Goal: Information Seeking & Learning: Learn about a topic

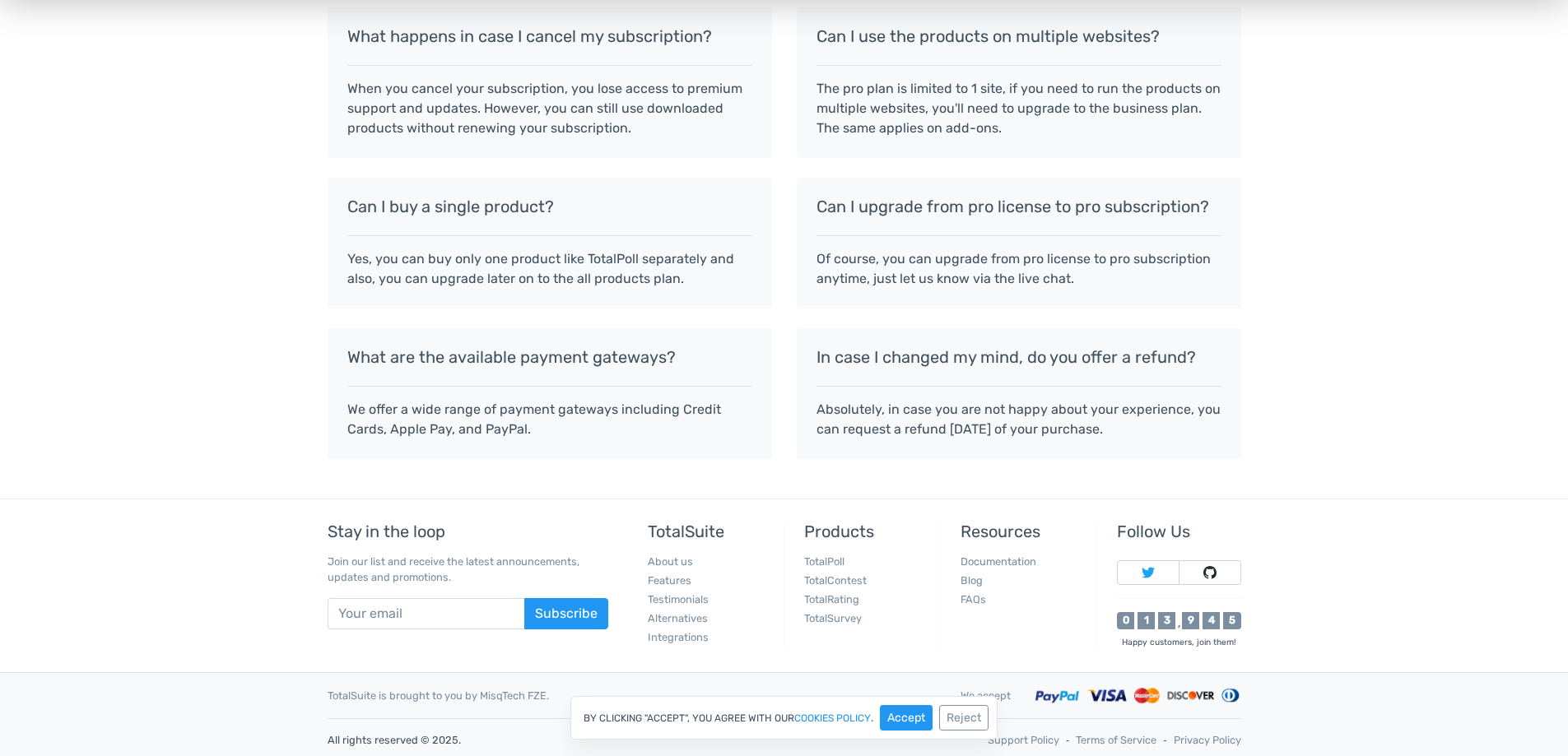
scroll to position [1426, 0]
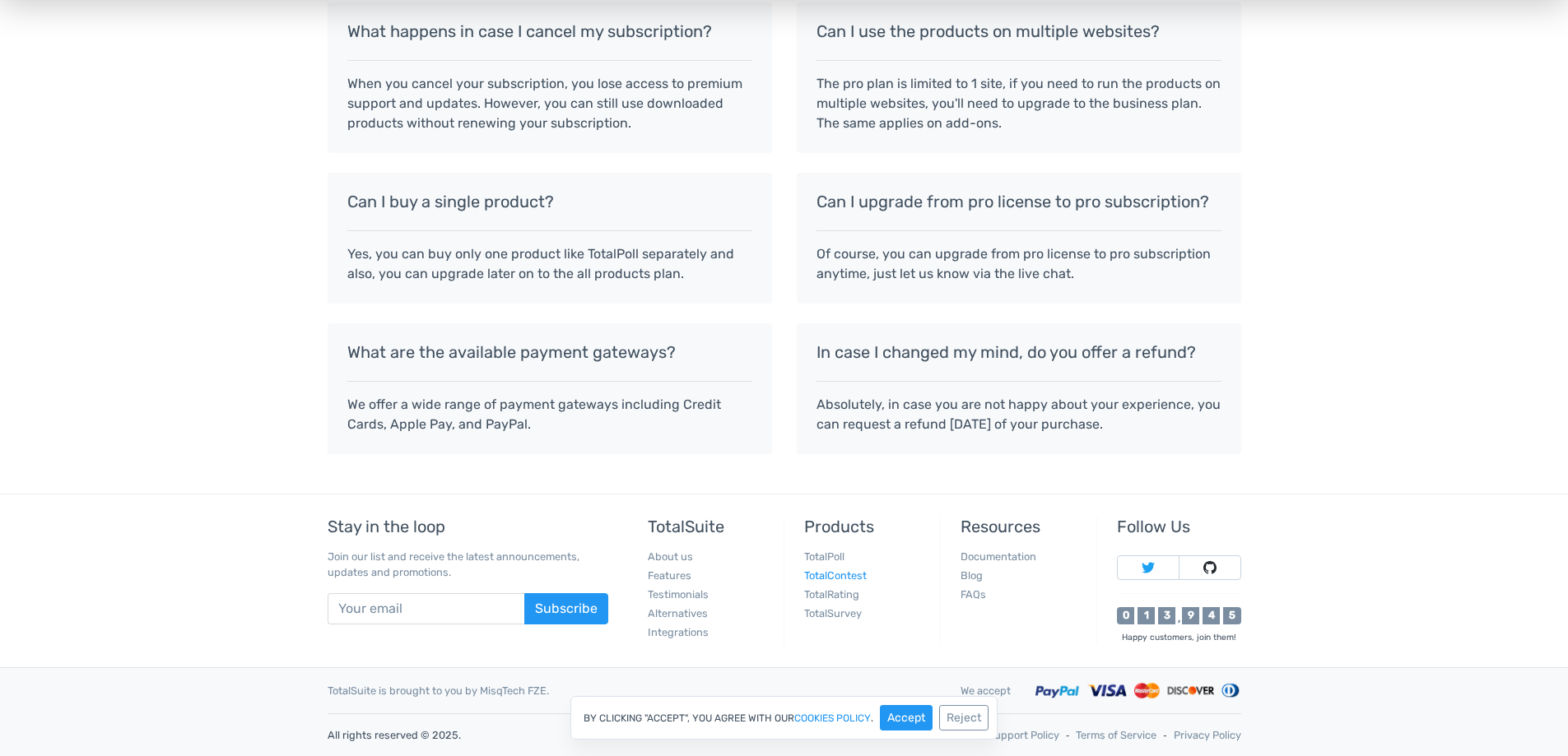
click at [844, 577] on link "TotalContest" at bounding box center [836, 575] width 63 height 12
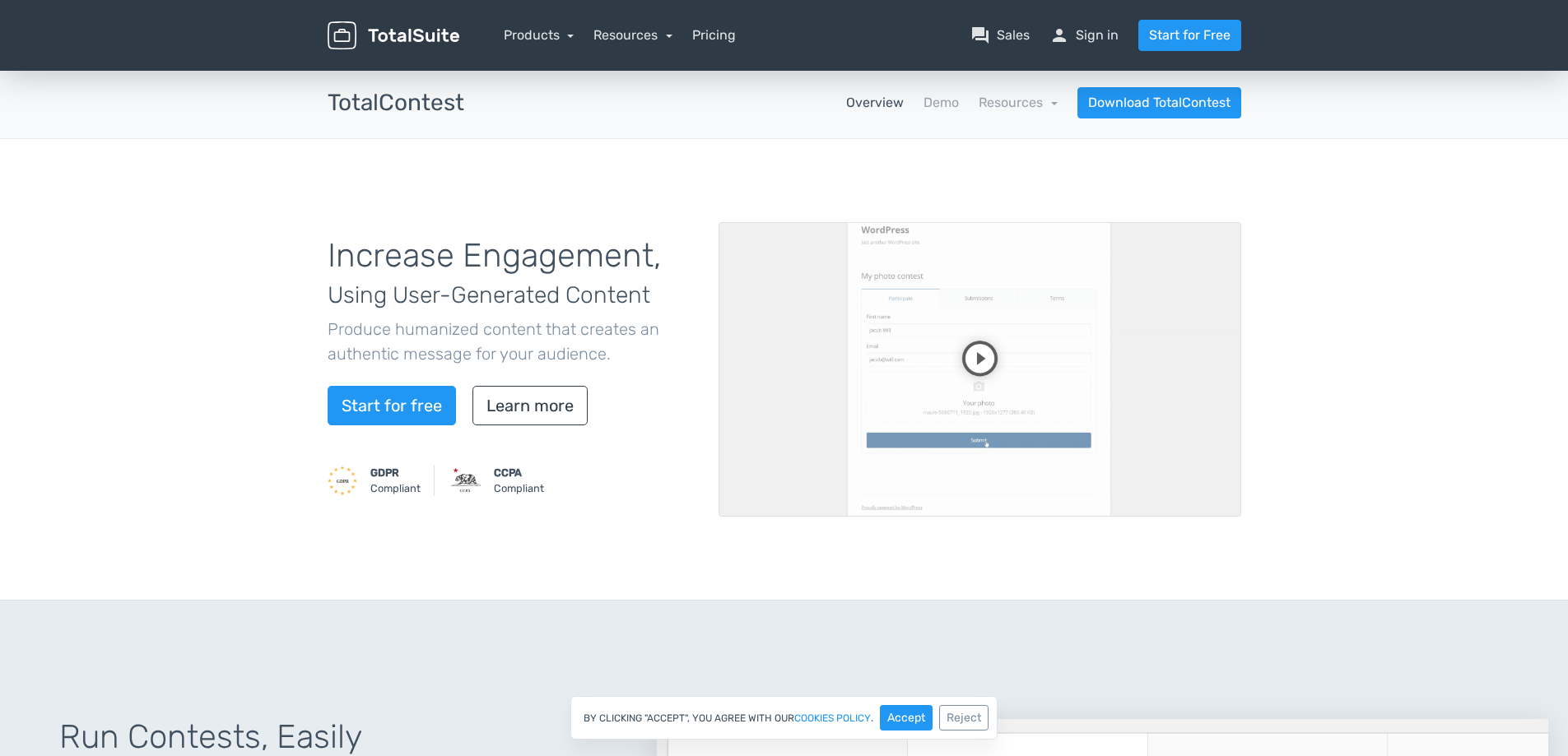
click at [987, 344] on video at bounding box center [979, 369] width 522 height 295
click at [1184, 446] on video at bounding box center [979, 369] width 522 height 295
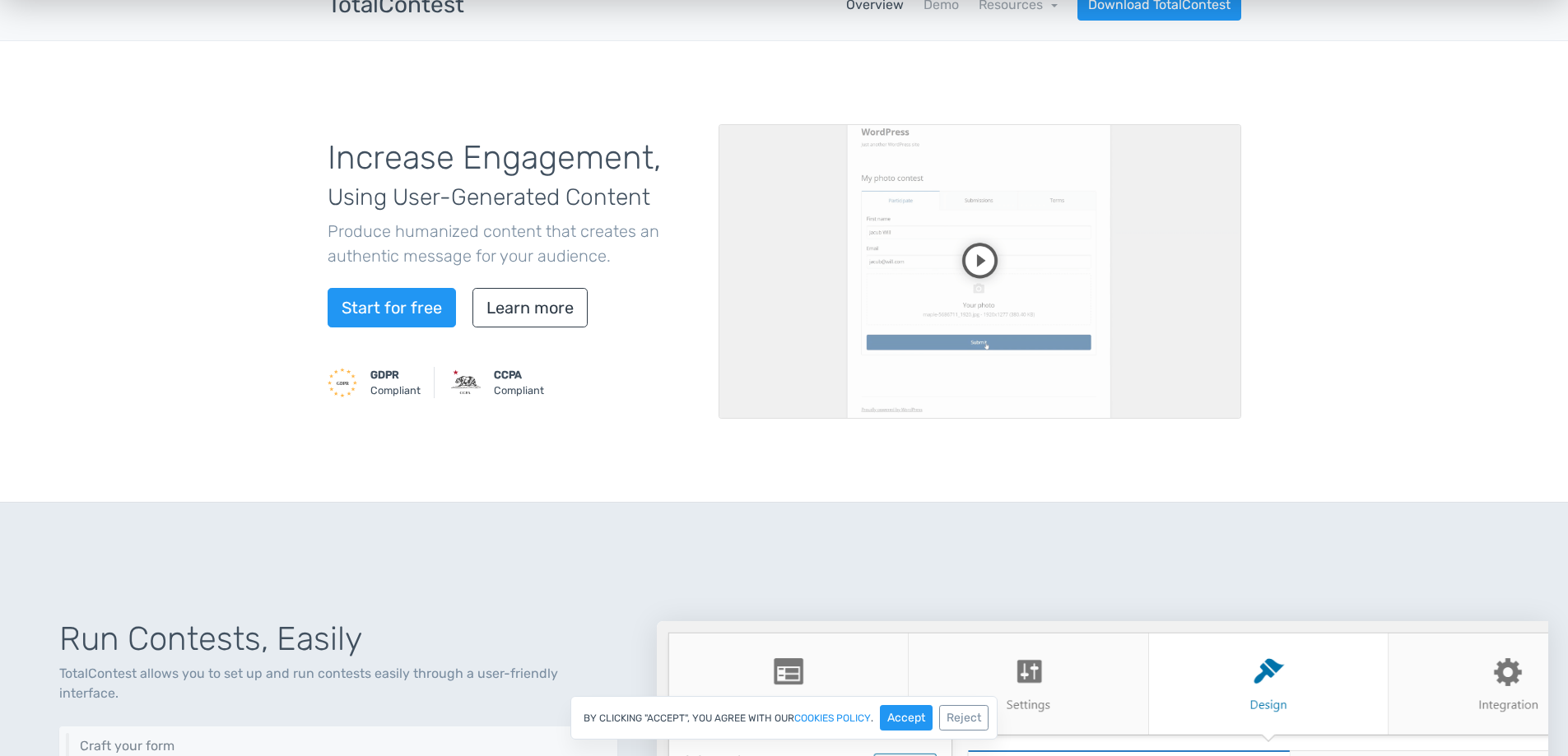
scroll to position [82, 0]
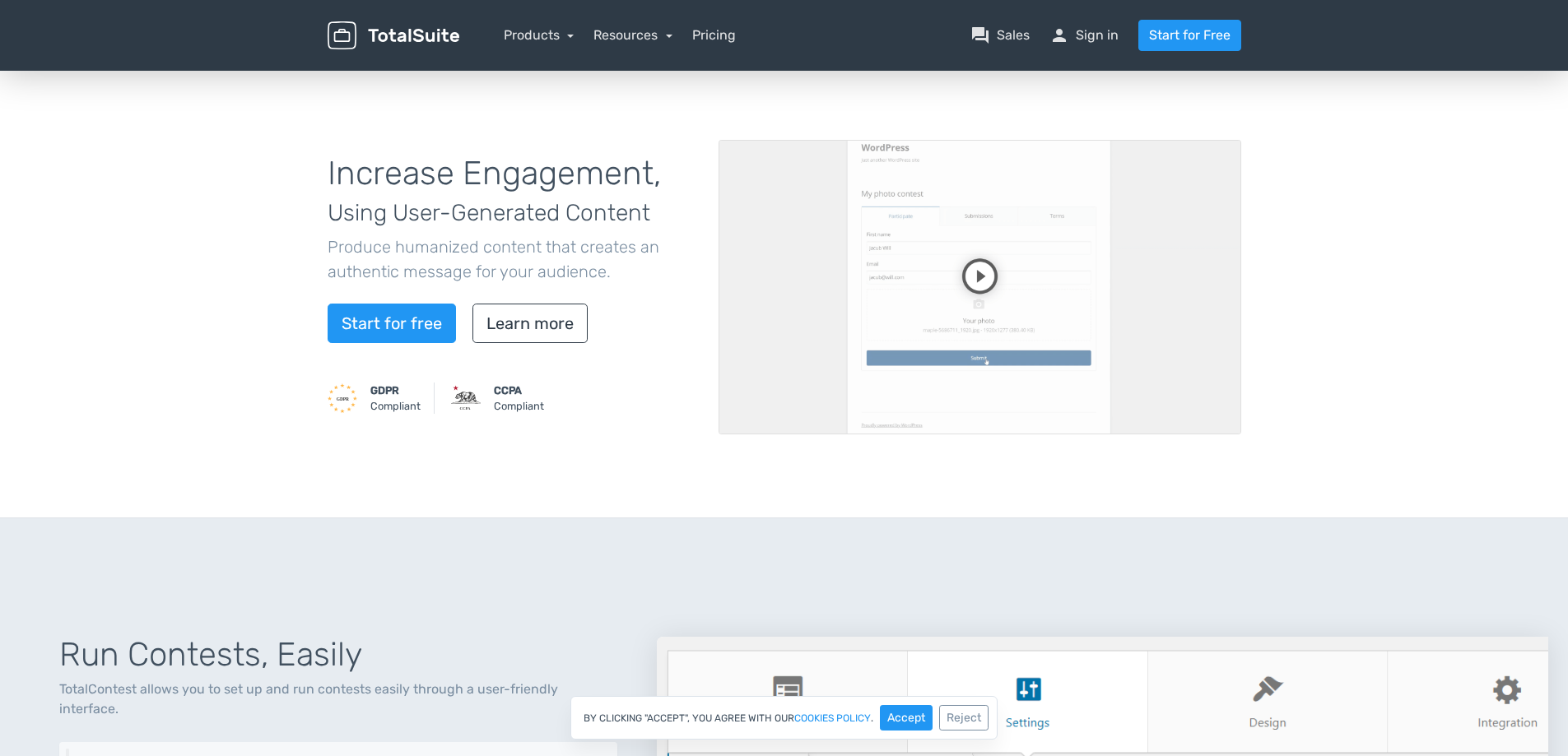
click at [1184, 337] on video at bounding box center [979, 287] width 522 height 295
click at [1181, 339] on video at bounding box center [979, 287] width 522 height 295
click at [946, 476] on div "Increase Engagement, Using User-Generated Content Produce humanized content tha…" at bounding box center [784, 287] width 938 height 382
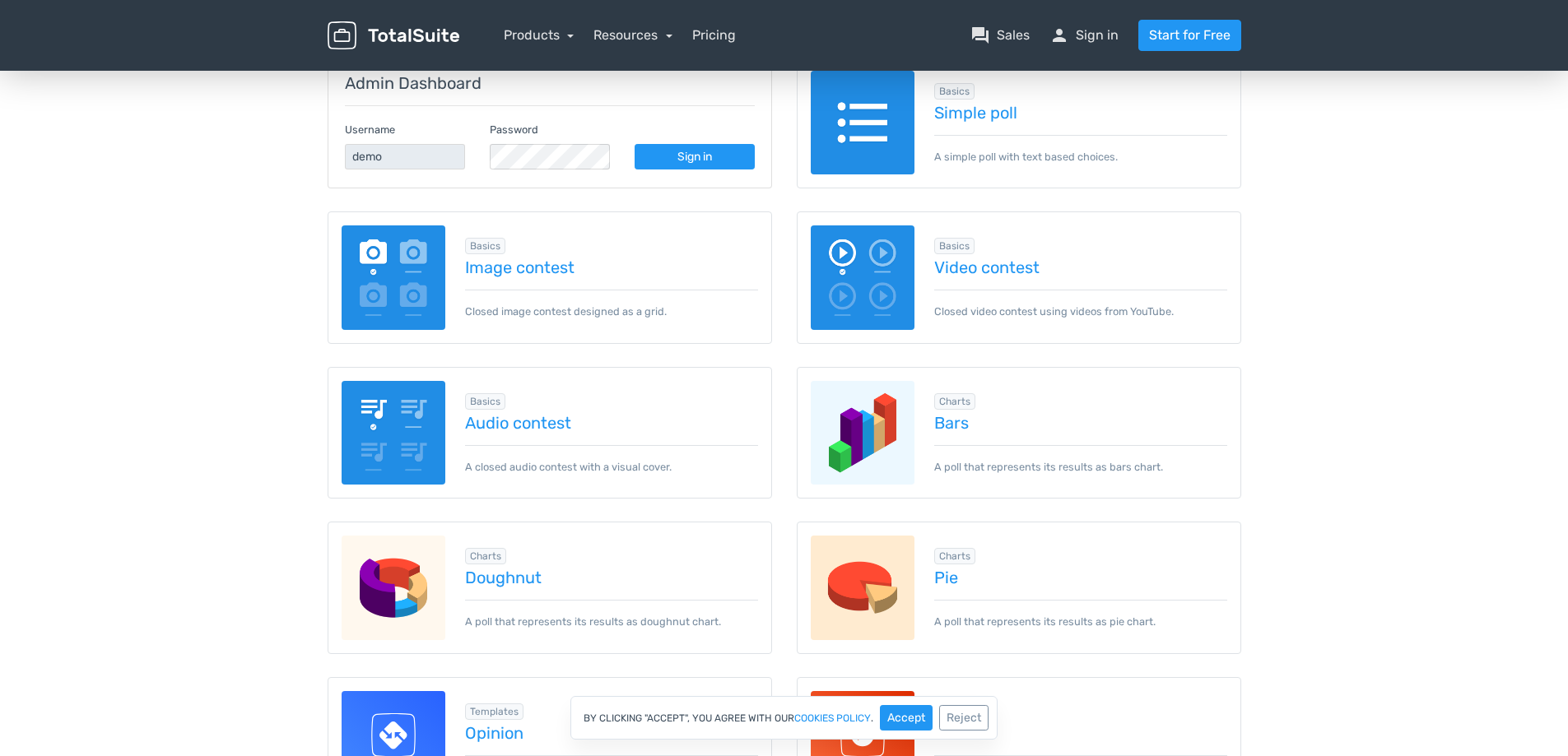
scroll to position [247, 0]
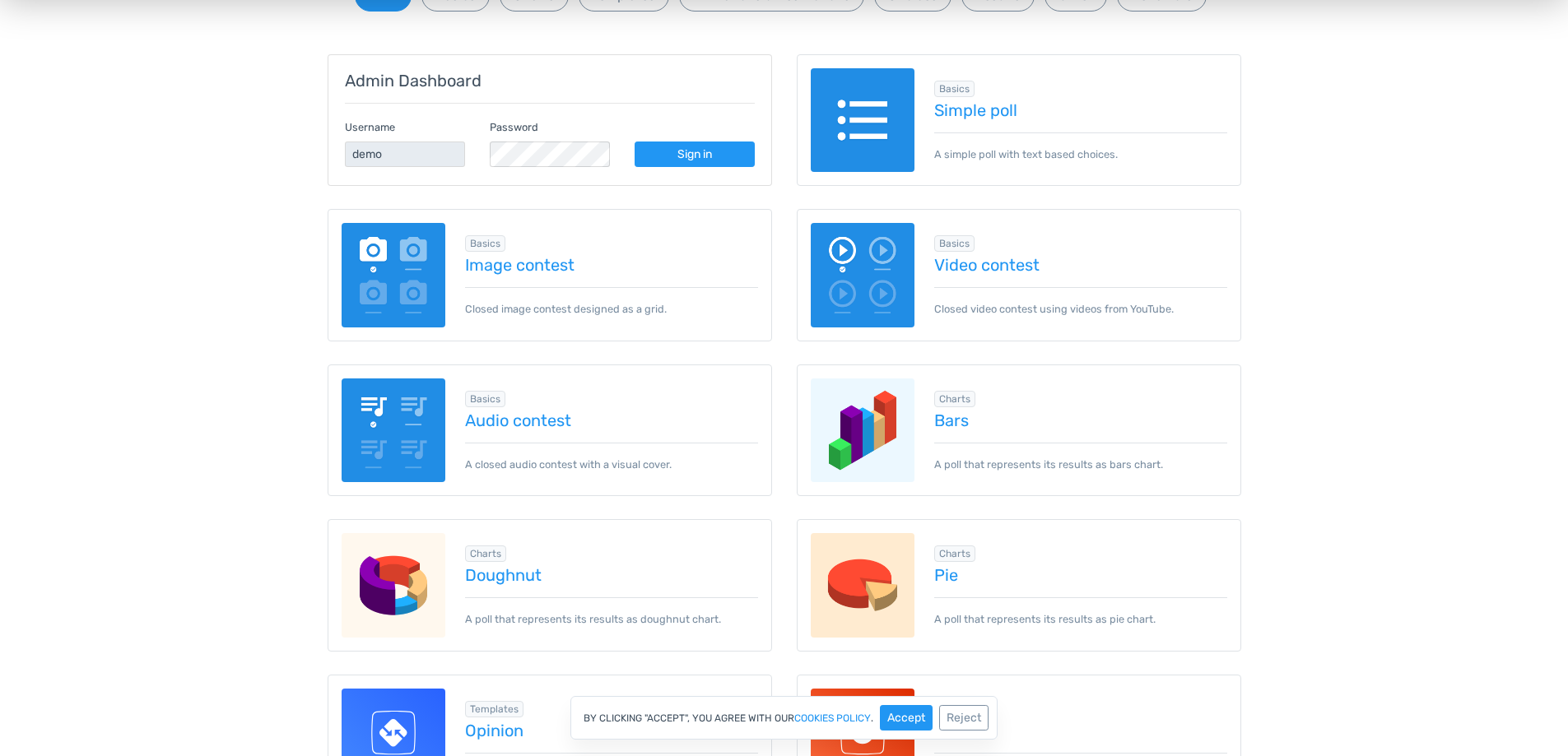
click at [872, 266] on img at bounding box center [863, 274] width 104 height 104
click at [1000, 260] on link "Video contest" at bounding box center [1081, 265] width 293 height 18
click at [400, 424] on img at bounding box center [394, 431] width 104 height 104
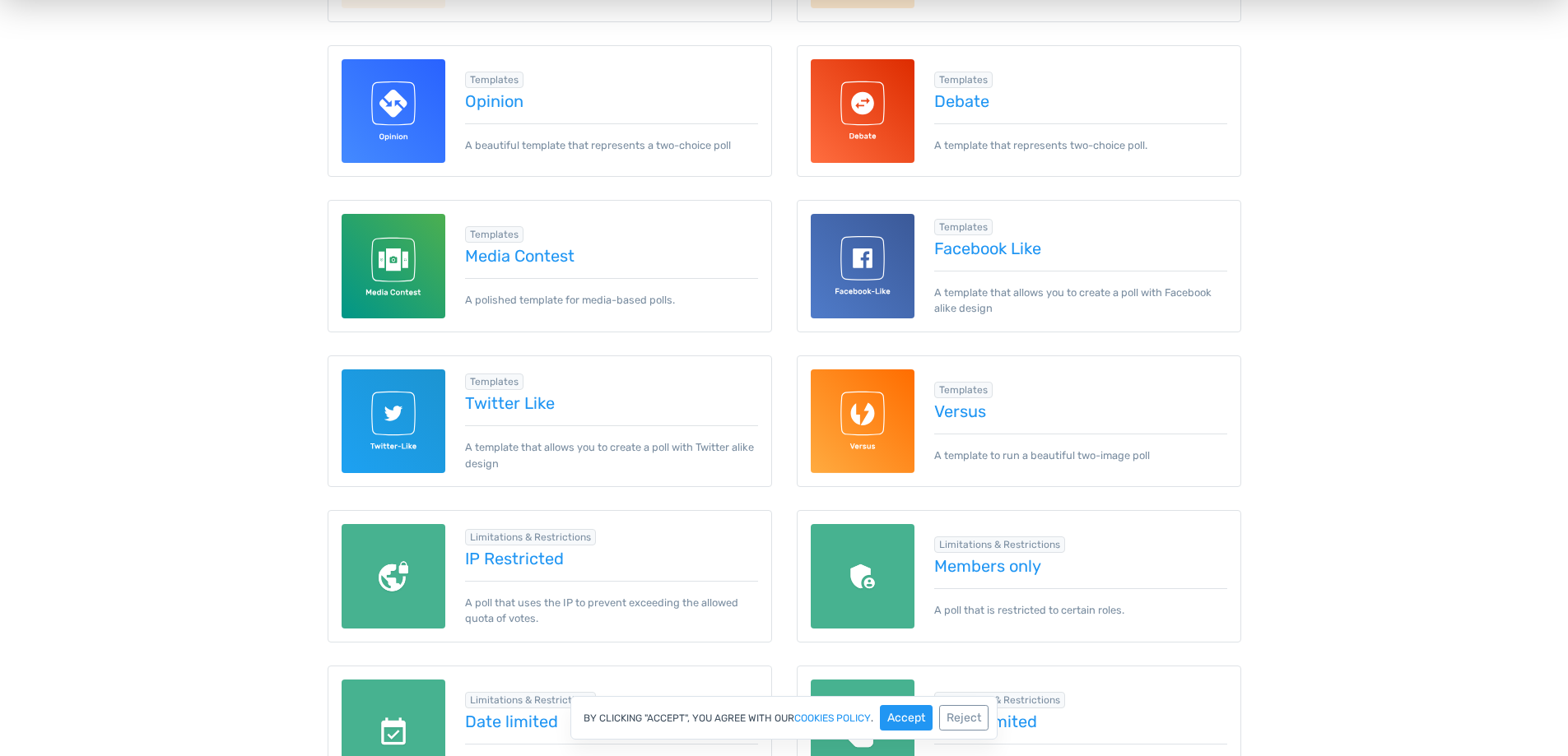
scroll to position [906, 0]
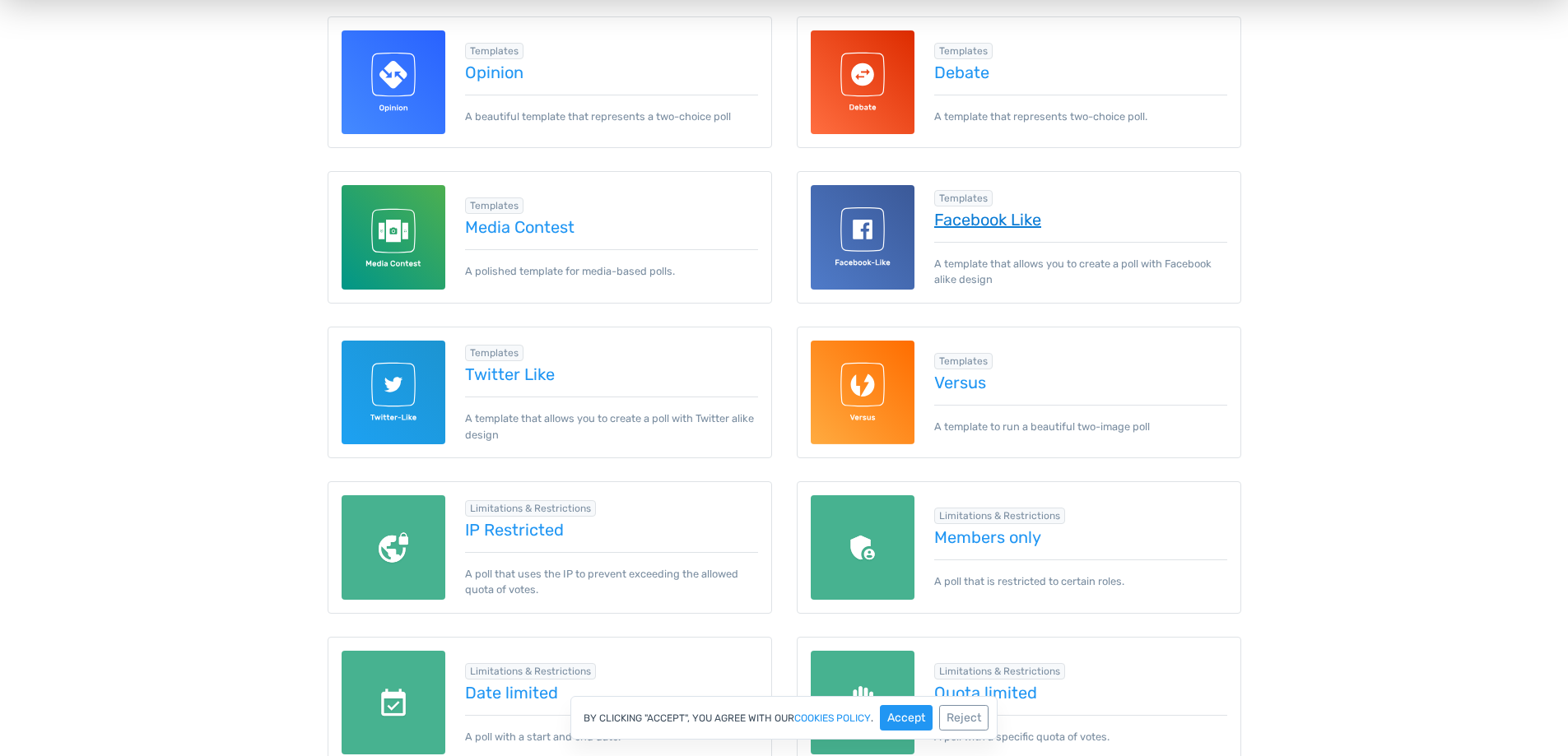
click at [966, 218] on link "Facebook Like" at bounding box center [1081, 220] width 293 height 18
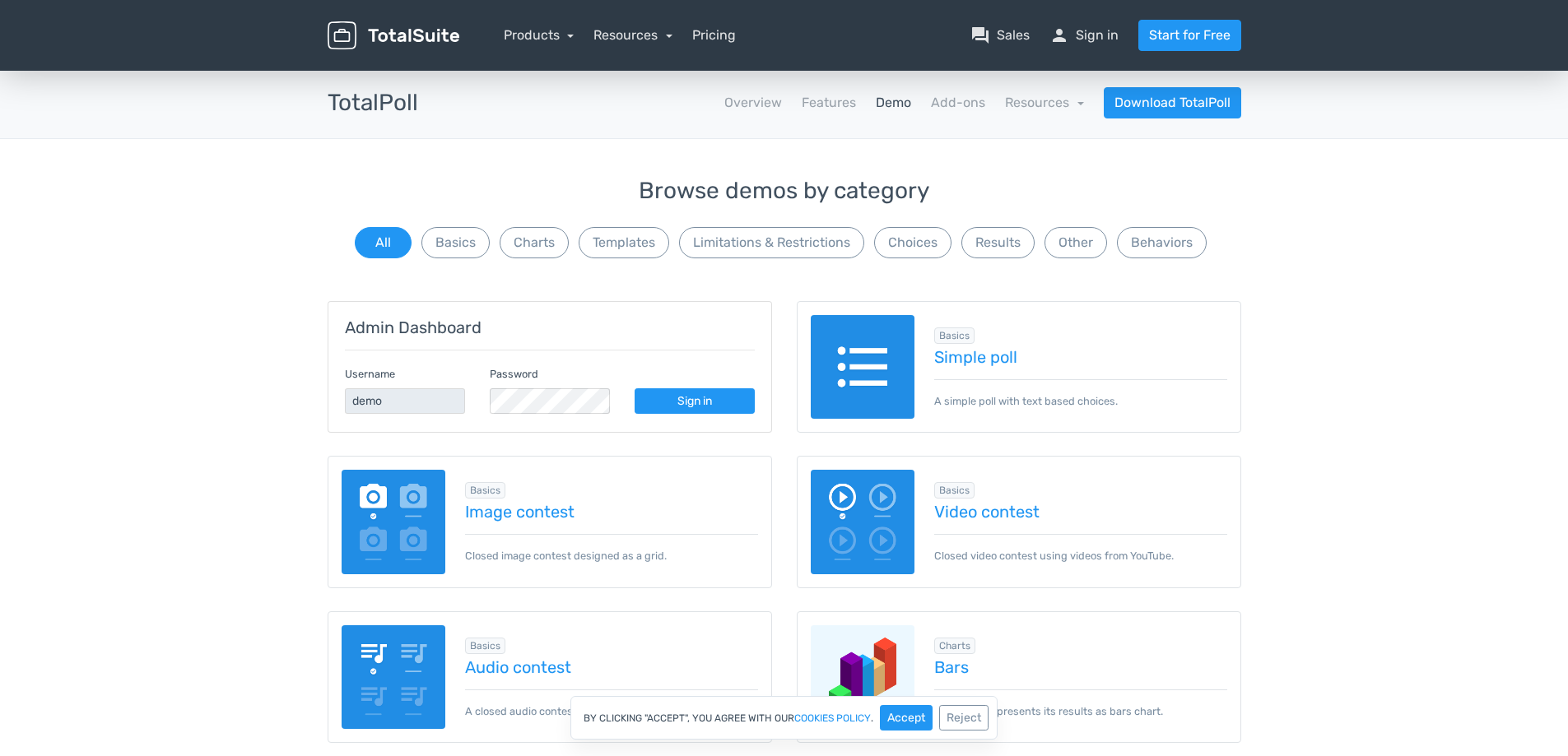
scroll to position [82, 0]
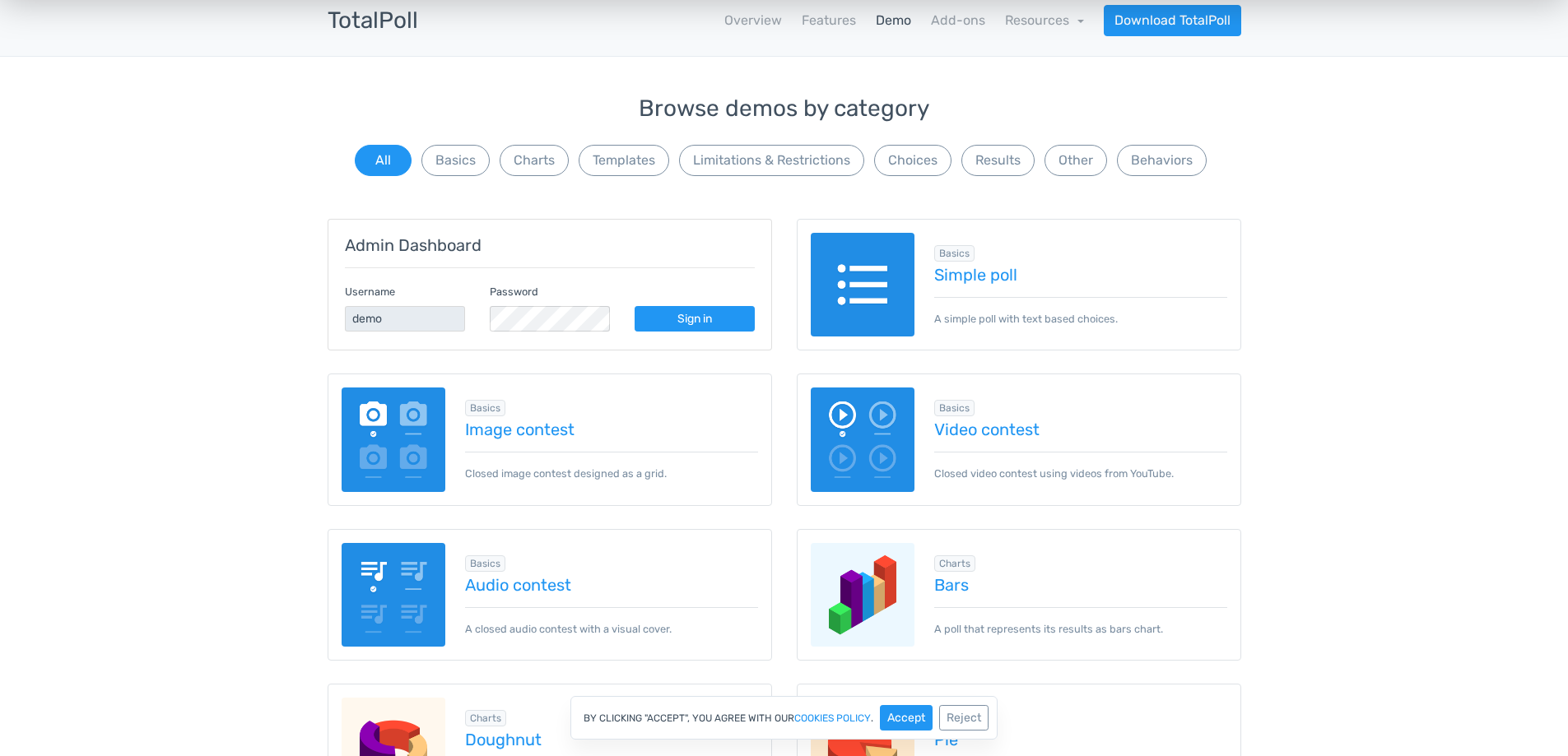
click at [986, 469] on p "Closed video contest using videos from YouTube." at bounding box center [1081, 467] width 293 height 30
click at [984, 431] on link "Video contest" at bounding box center [1081, 430] width 293 height 18
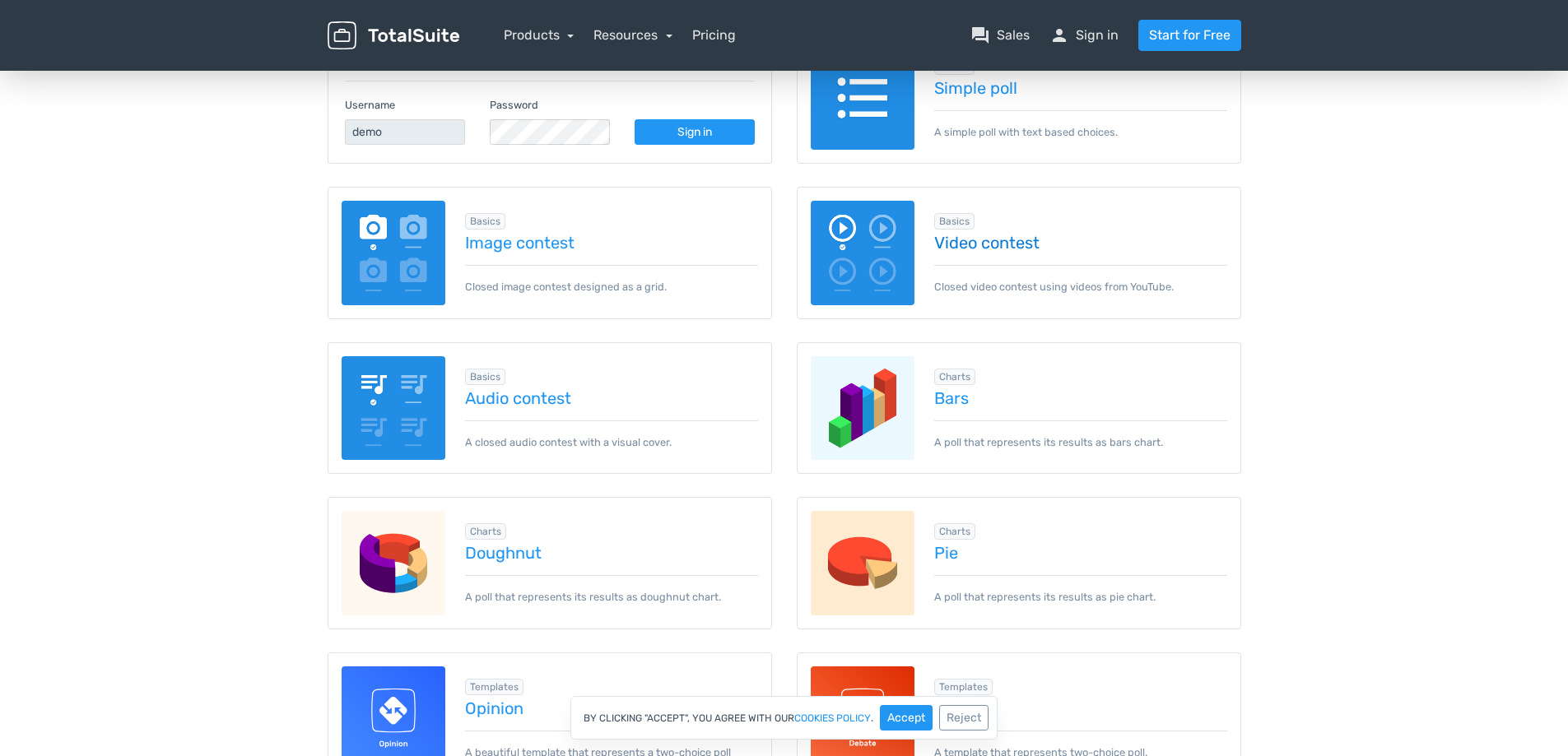
scroll to position [0, 0]
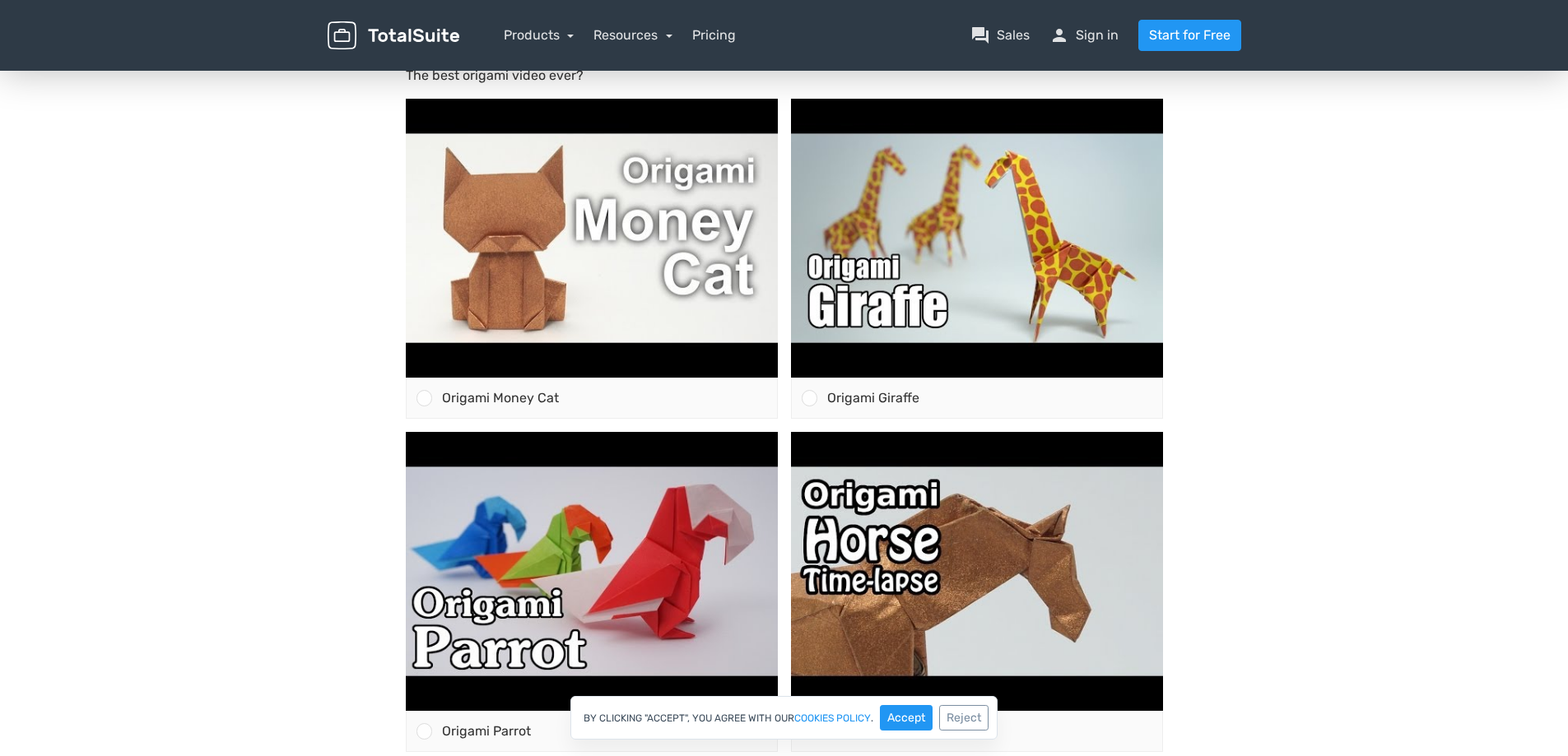
scroll to position [82, 0]
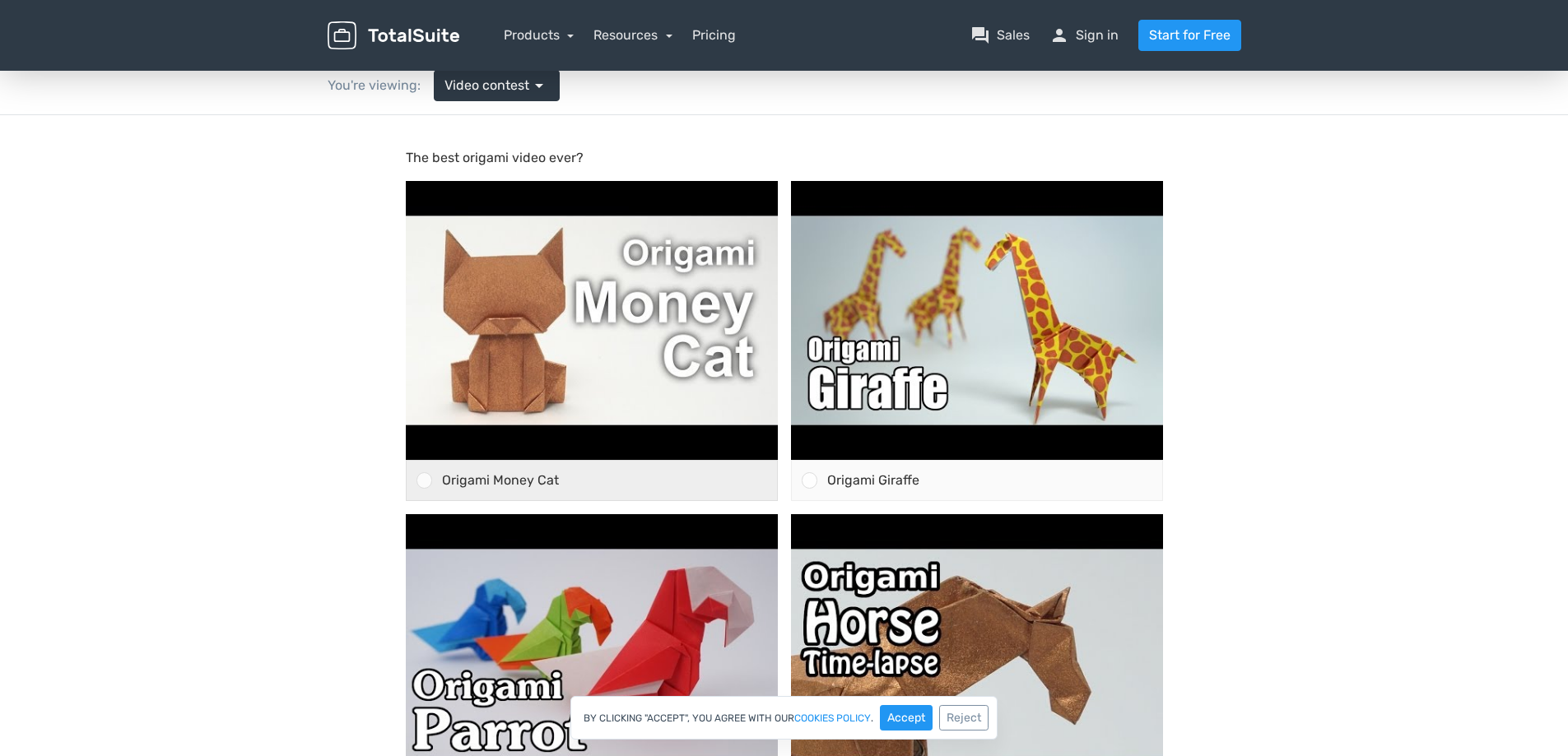
click at [423, 483] on div at bounding box center [424, 480] width 16 height 16
click at [424, 481] on input "Origami Money Cat" at bounding box center [424, 481] width 0 height 0
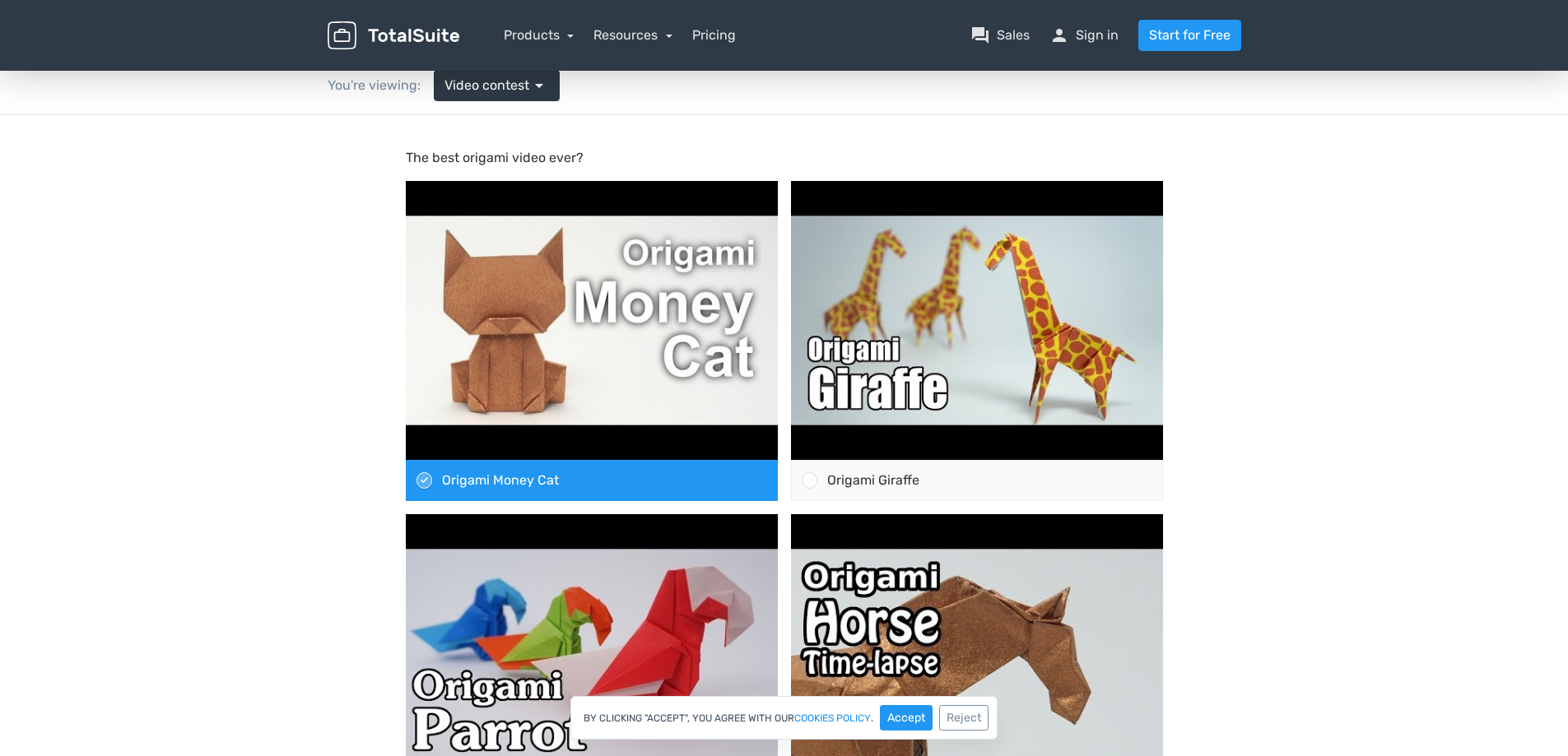
click at [423, 481] on icon at bounding box center [424, 481] width 9 height 9
click at [424, 481] on input "Origami Money Cat" at bounding box center [424, 481] width 0 height 0
click at [517, 482] on span "Origami Money Cat" at bounding box center [500, 480] width 116 height 16
click at [424, 481] on input "Origami Money Cat" at bounding box center [424, 481] width 0 height 0
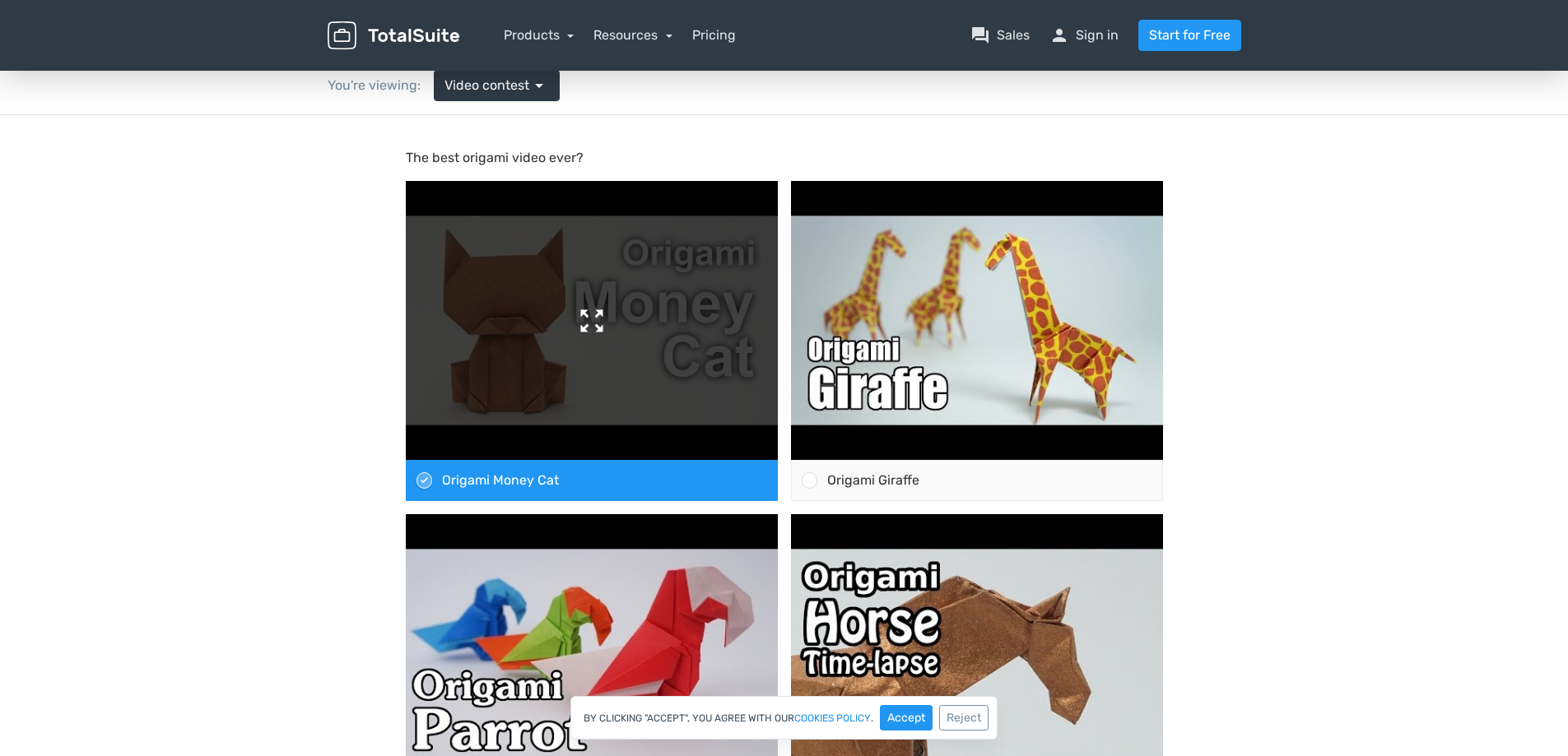
click at [552, 353] on img at bounding box center [592, 321] width 372 height 279
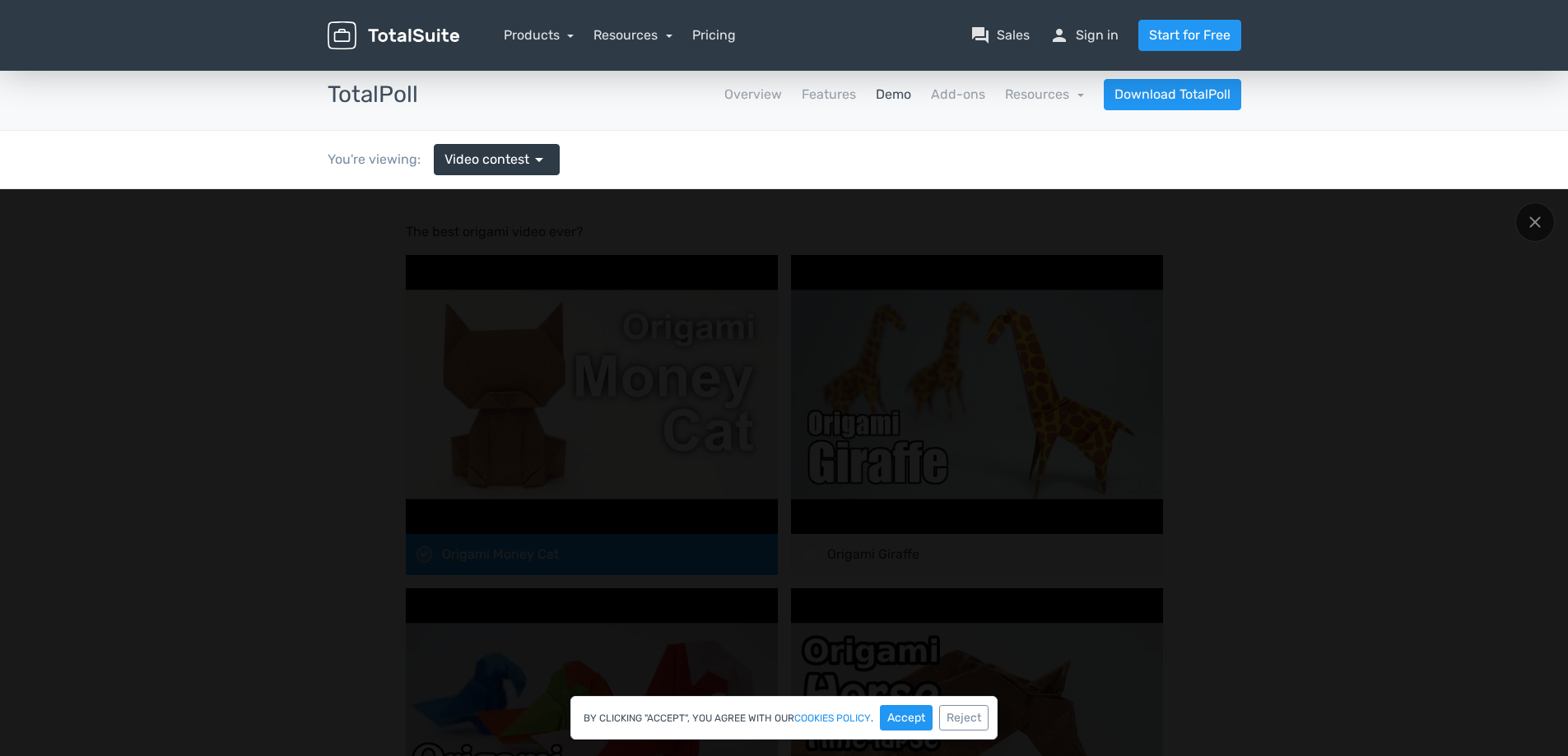
scroll to position [0, 0]
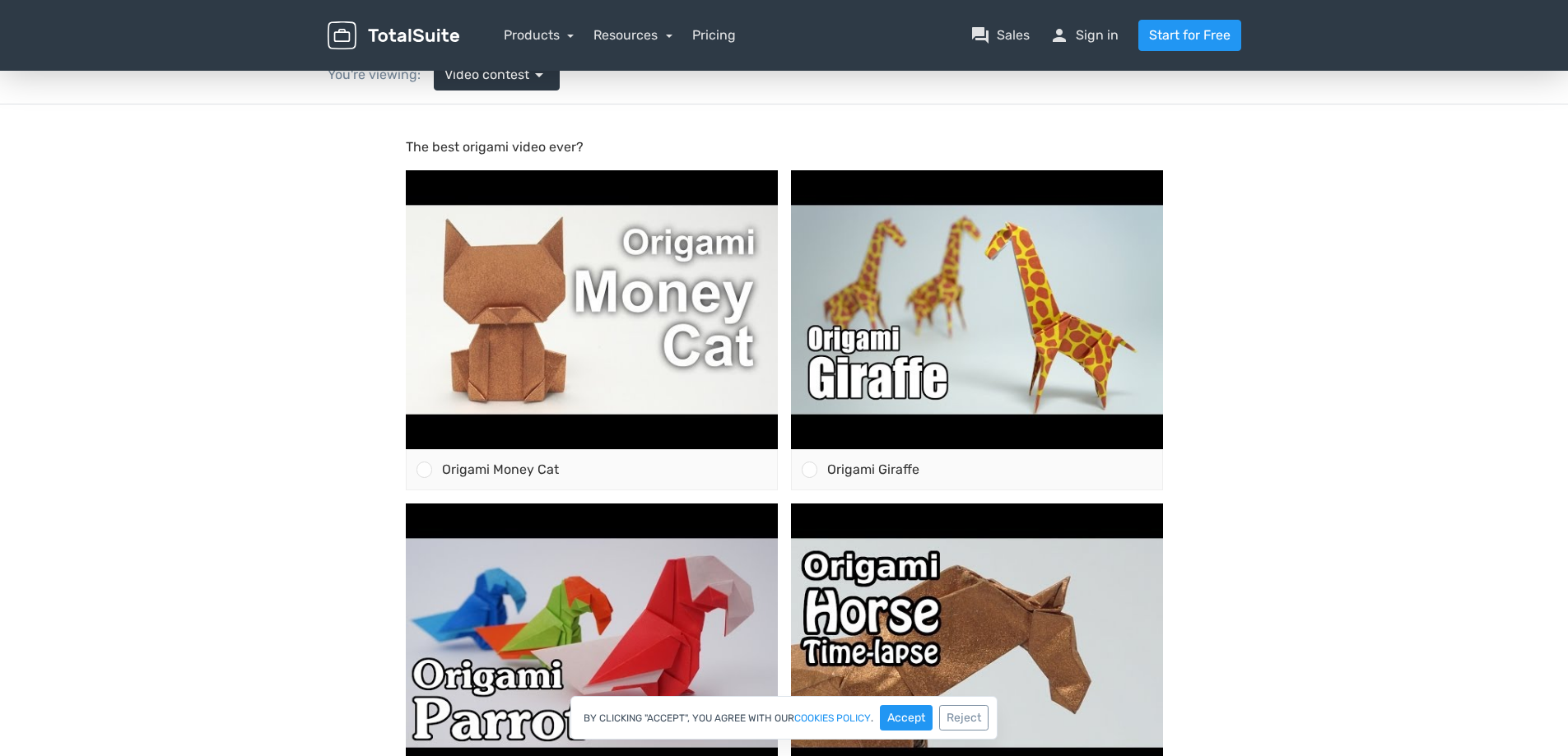
scroll to position [82, 0]
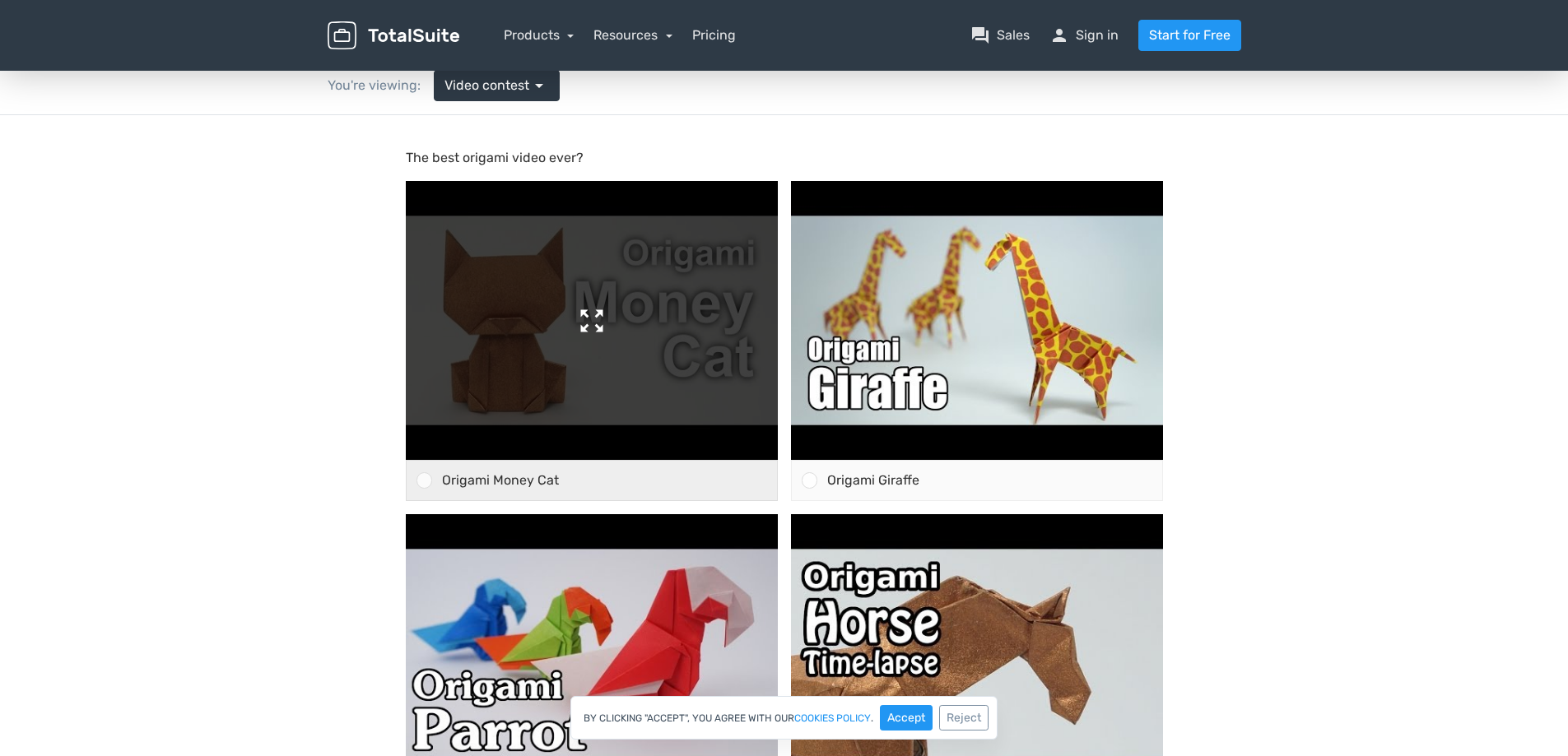
click at [582, 318] on img at bounding box center [592, 321] width 372 height 279
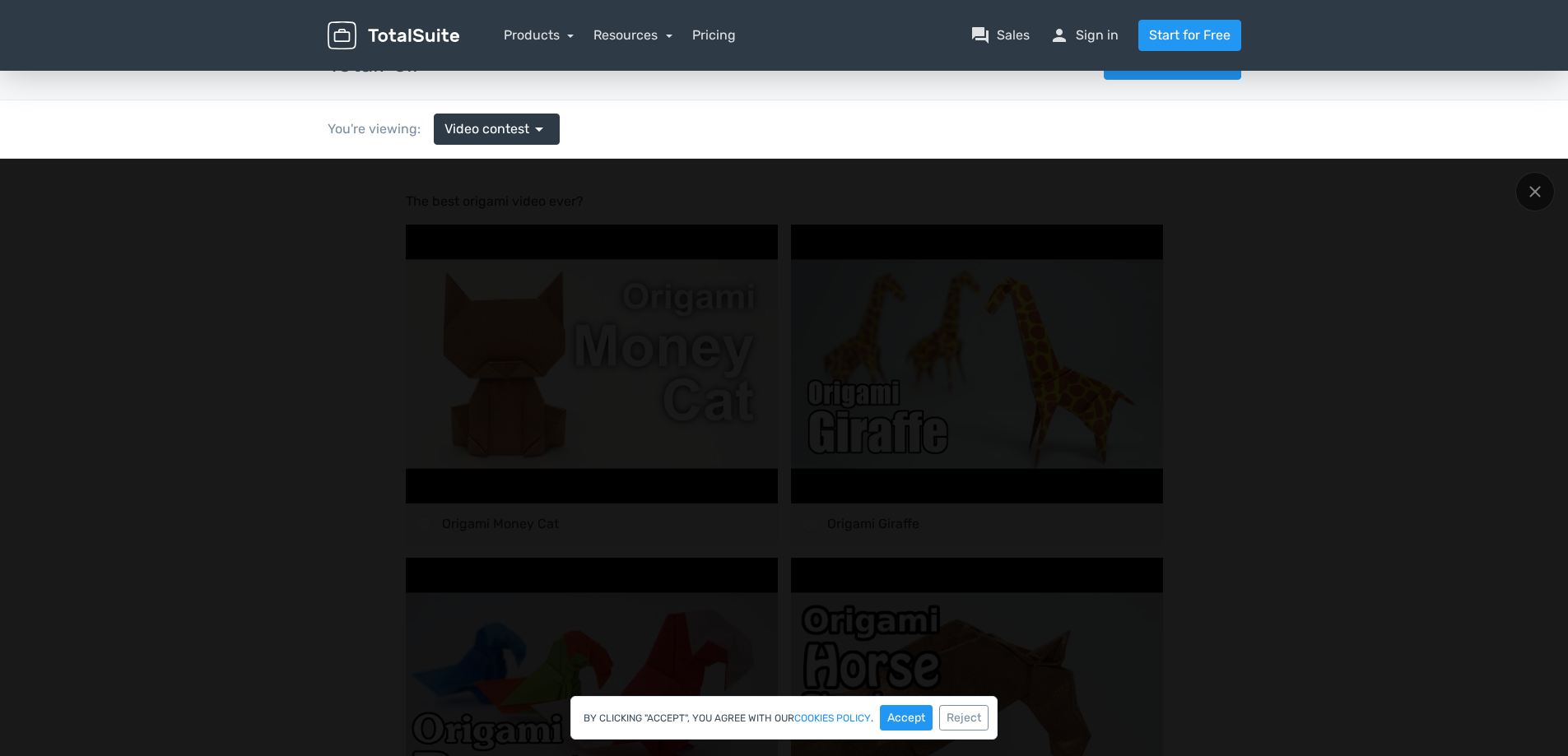
scroll to position [0, 0]
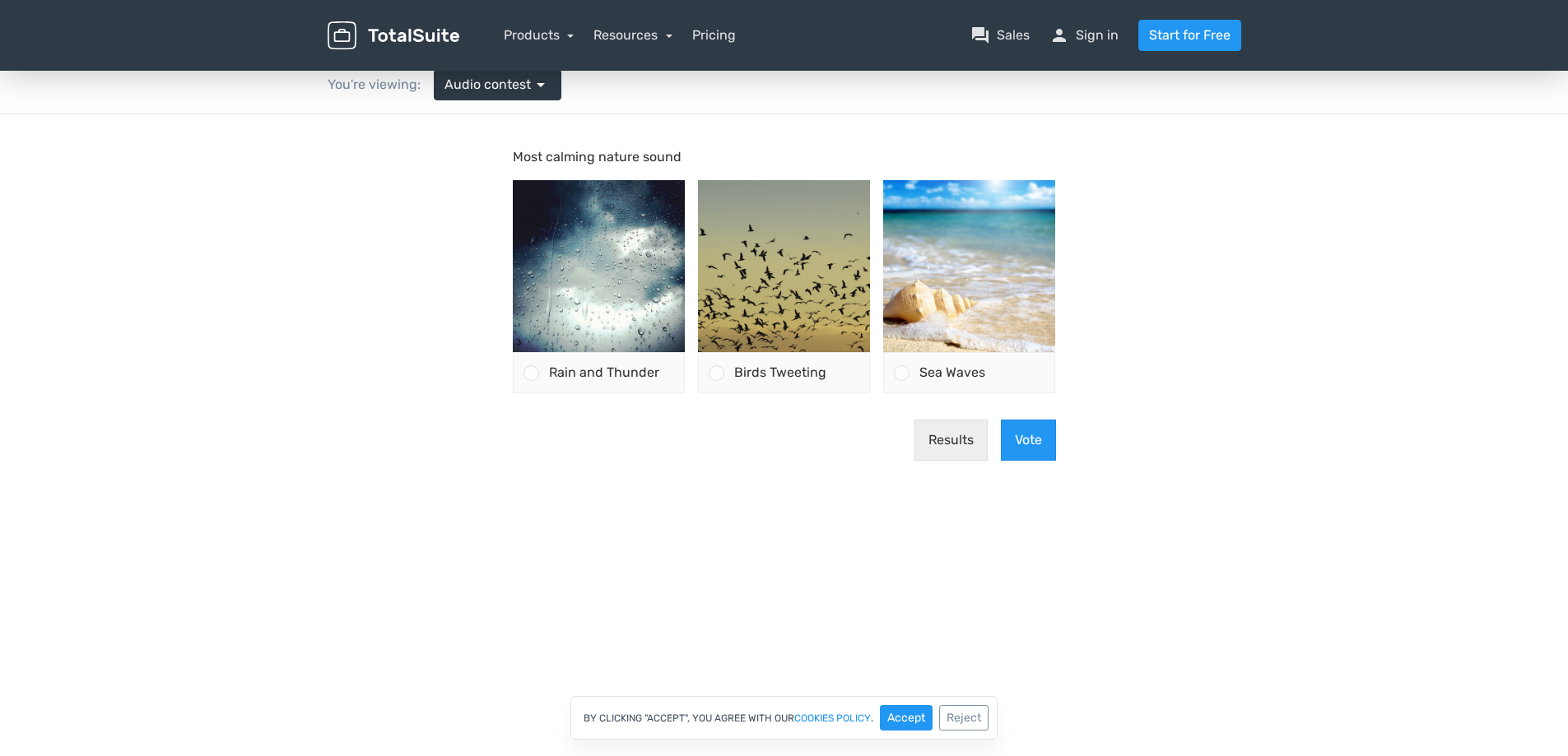
scroll to position [82, 0]
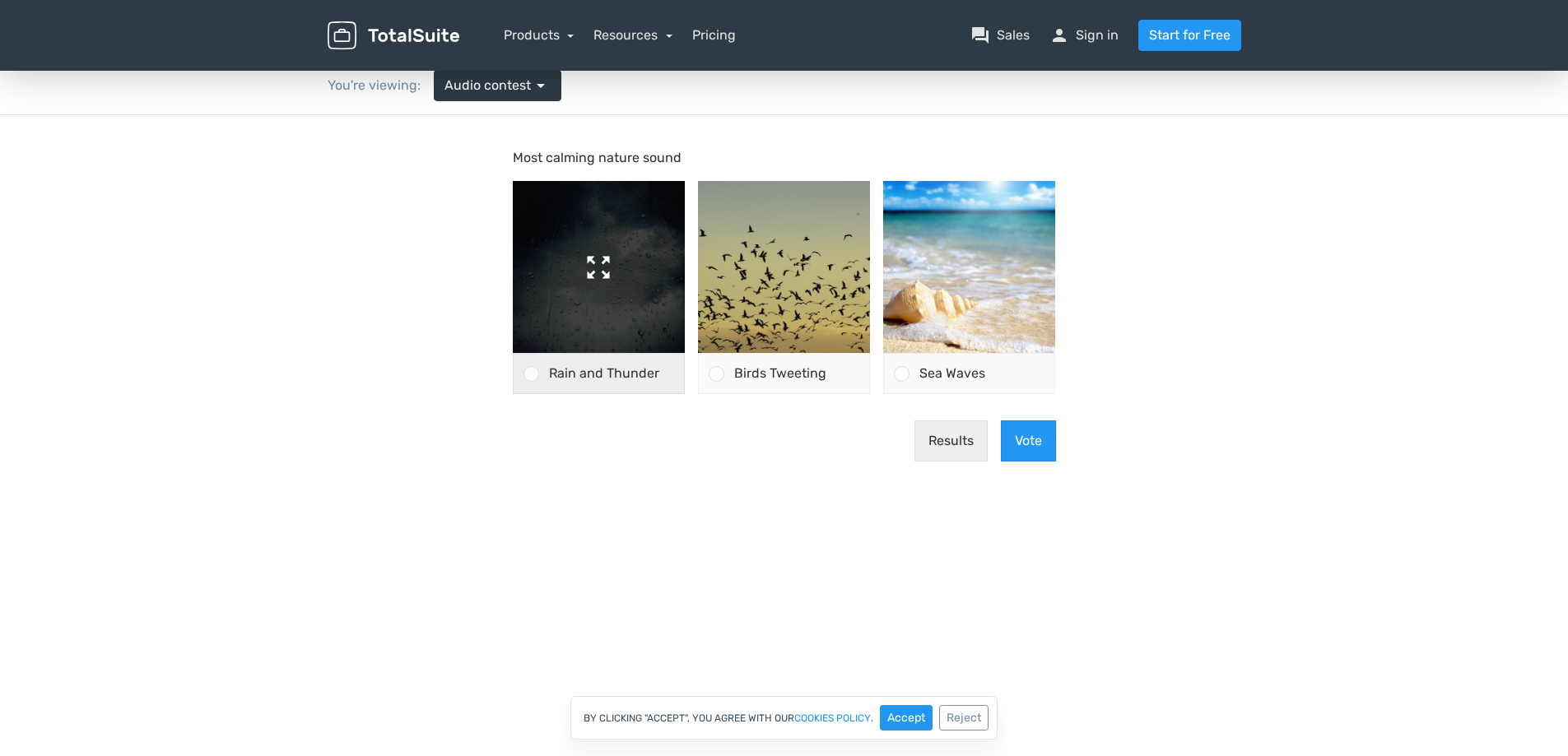
click at [596, 262] on img at bounding box center [599, 267] width 172 height 172
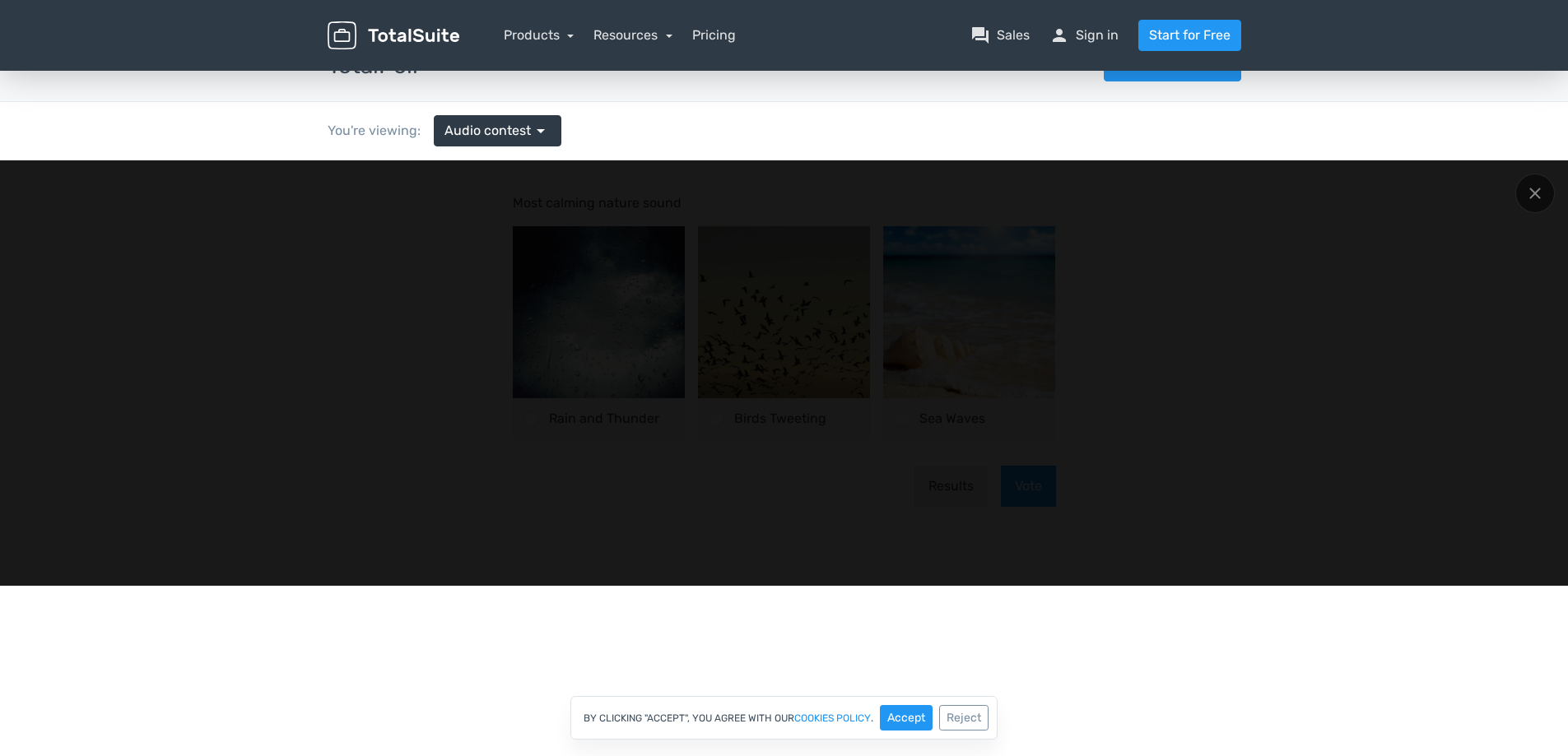
scroll to position [0, 0]
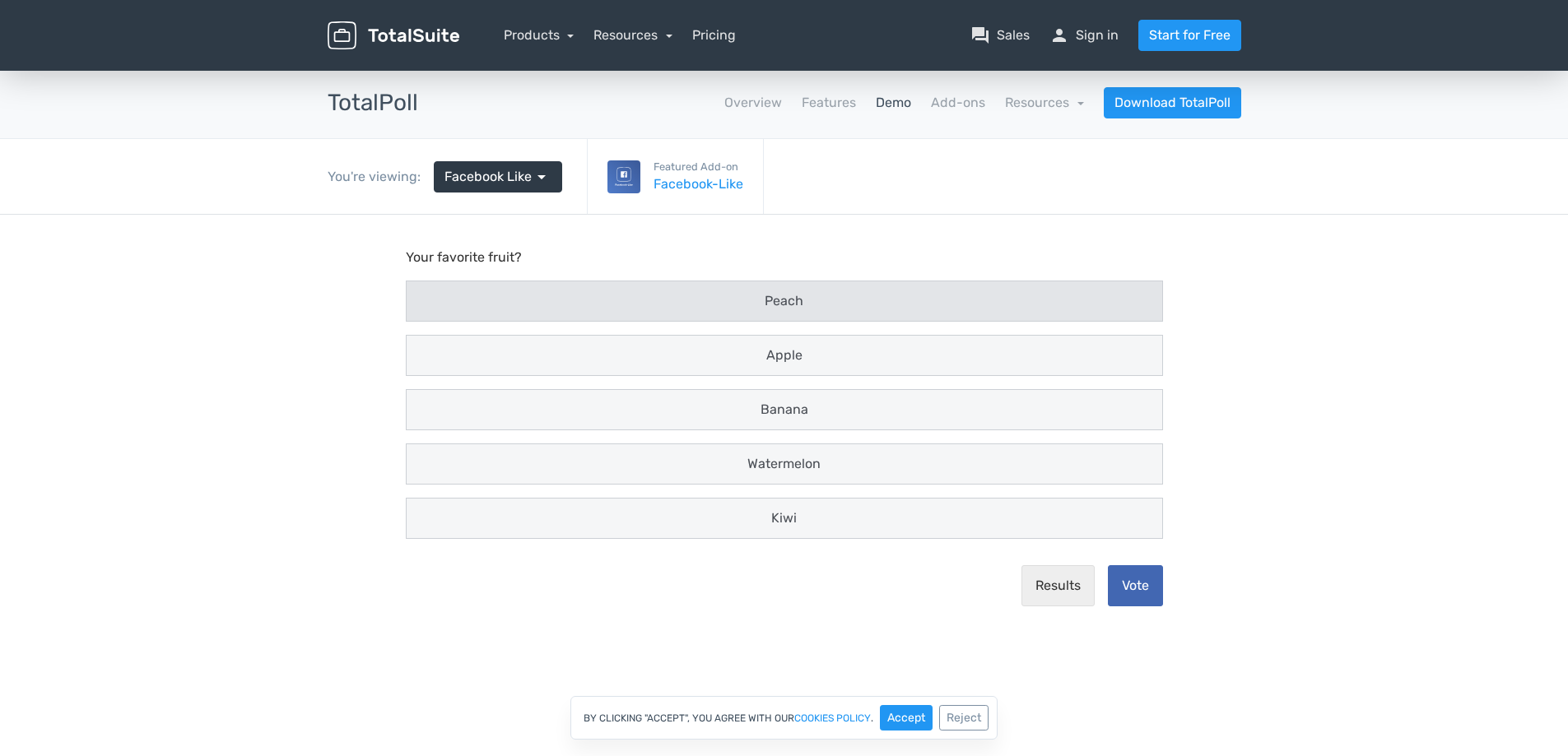
click at [783, 305] on span "Peach" at bounding box center [784, 300] width 39 height 16
click at [427, 305] on input "Peach" at bounding box center [423, 302] width 11 height 11
radio input "true"
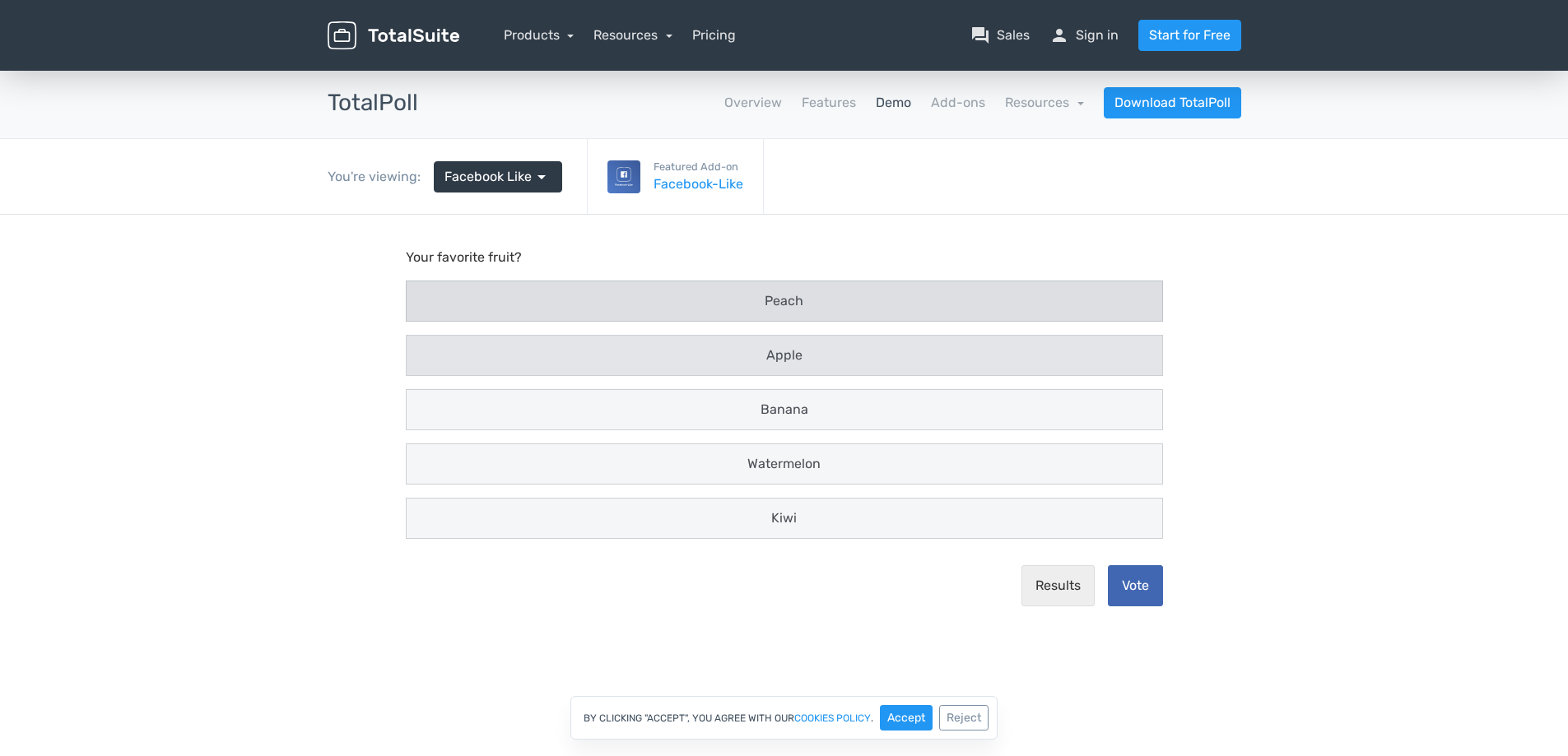
click at [779, 357] on span "Apple" at bounding box center [784, 355] width 36 height 16
click at [427, 357] on input "Apple" at bounding box center [423, 356] width 11 height 11
radio input "true"
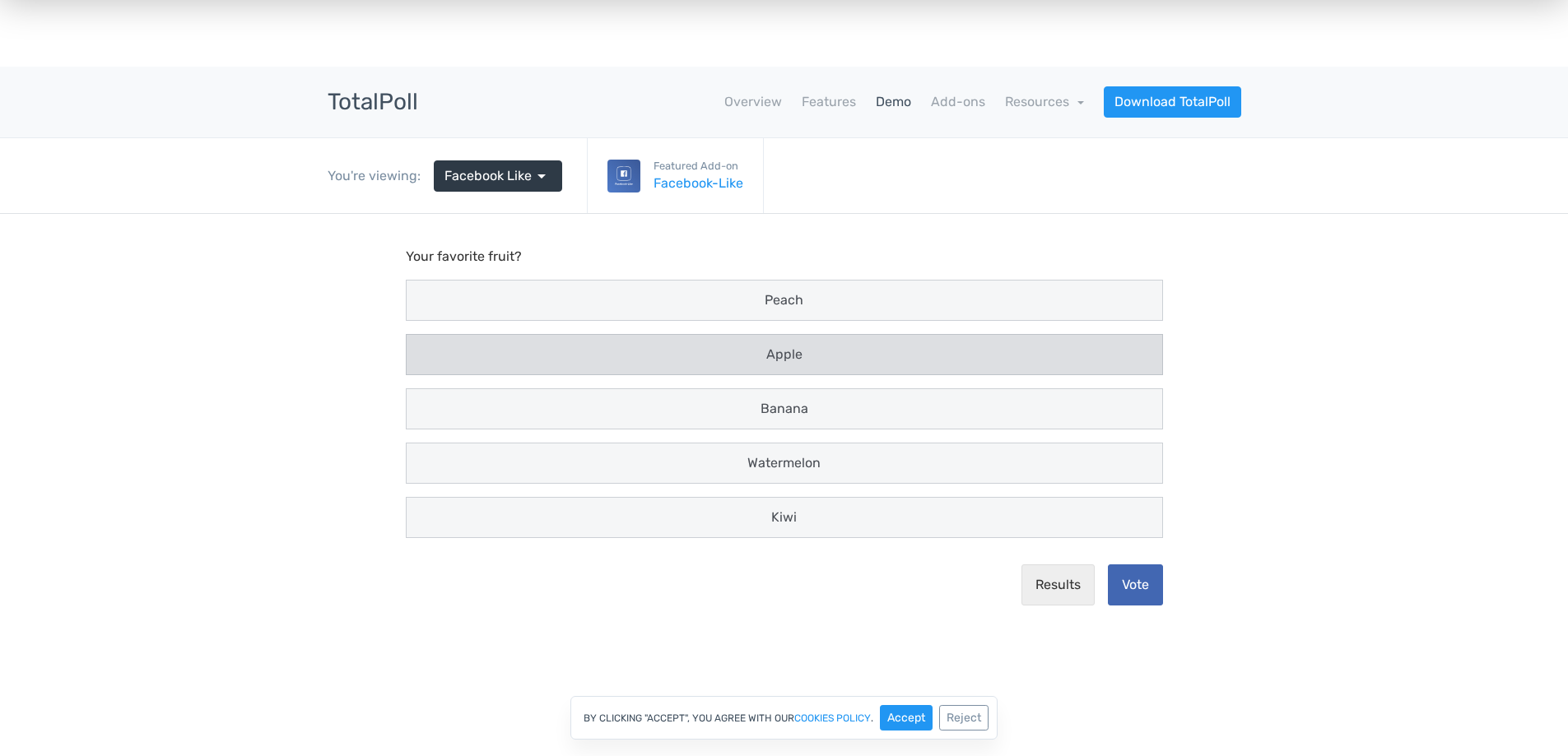
scroll to position [0, 0]
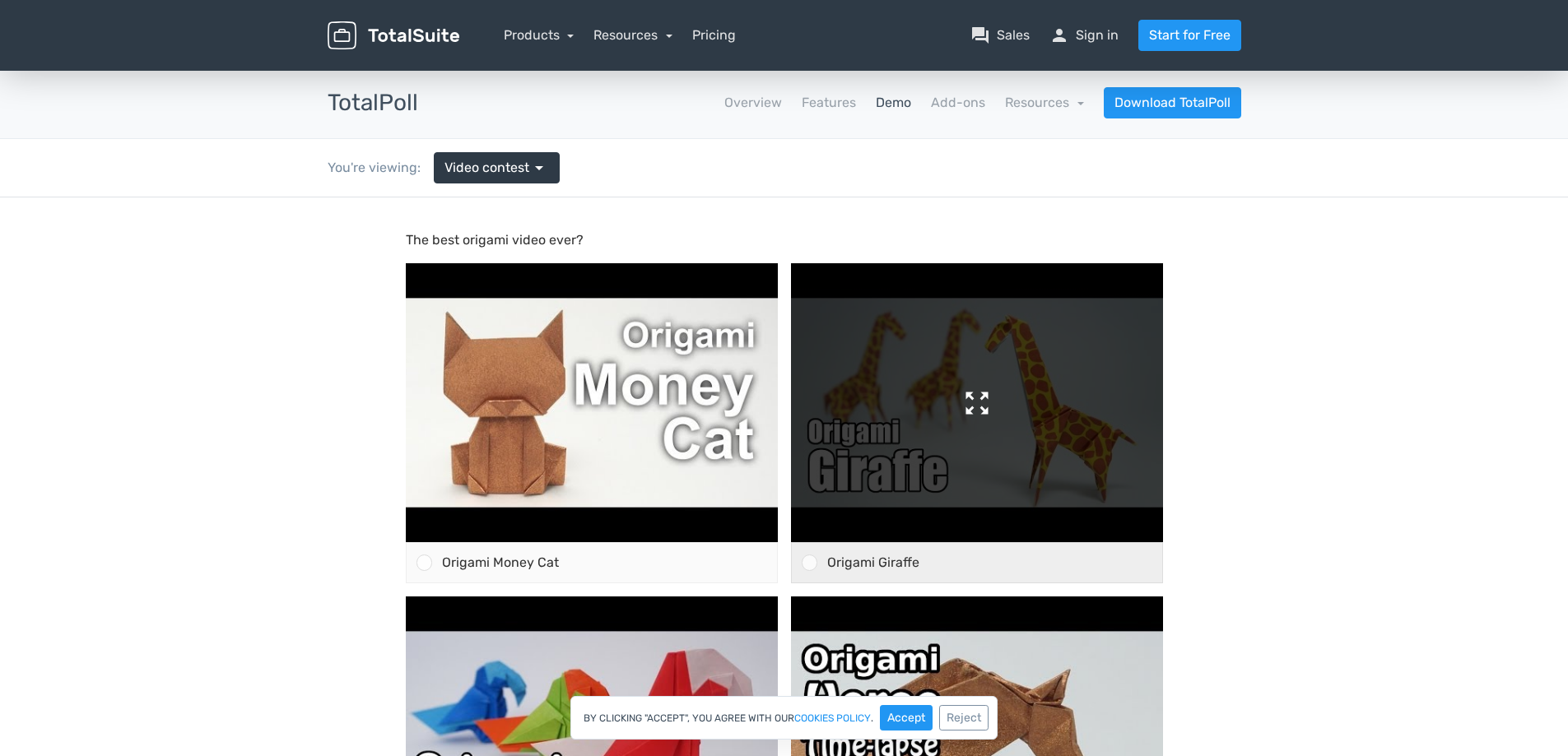
click at [974, 398] on img at bounding box center [977, 403] width 372 height 279
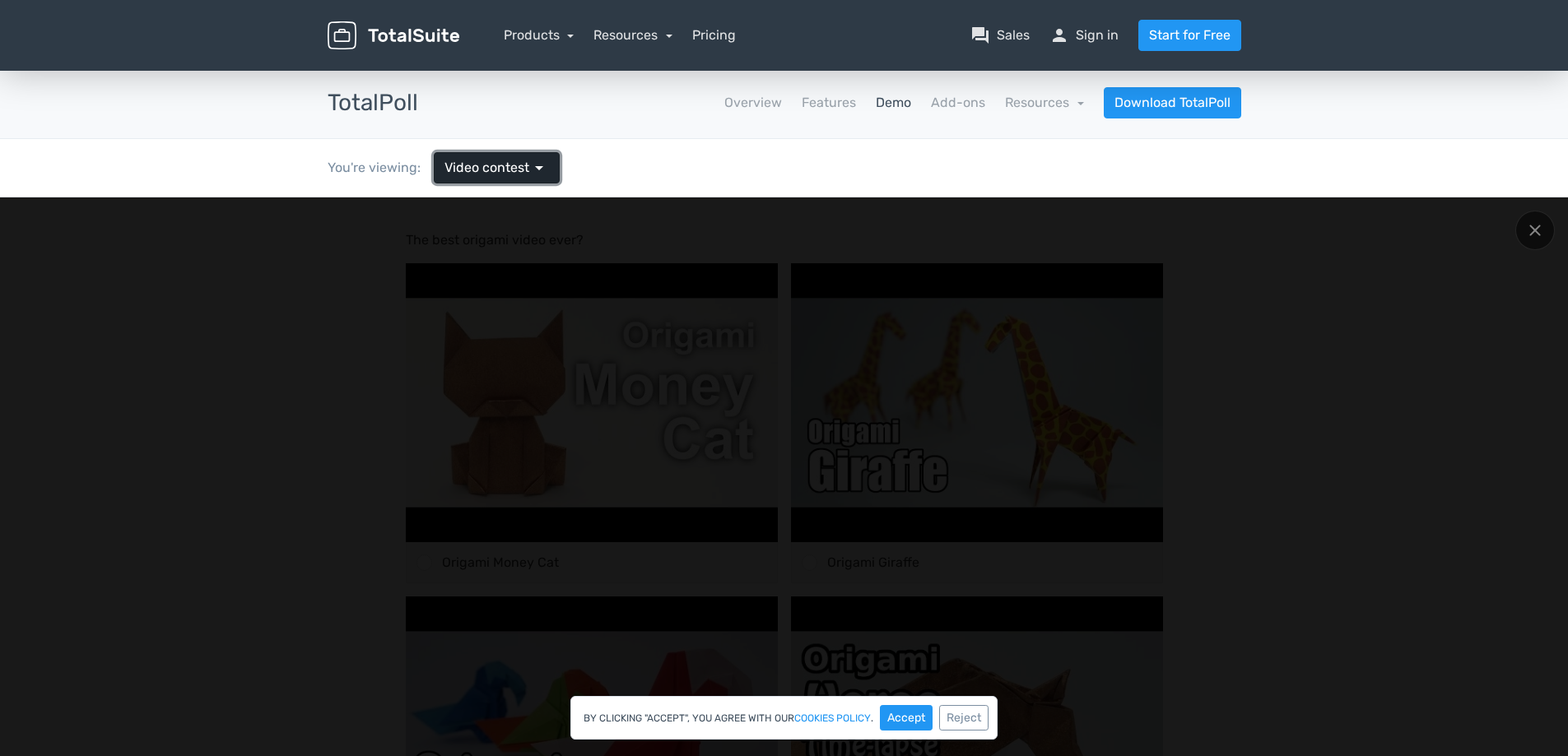
click at [539, 173] on span "arrow_drop_down" at bounding box center [539, 167] width 19 height 19
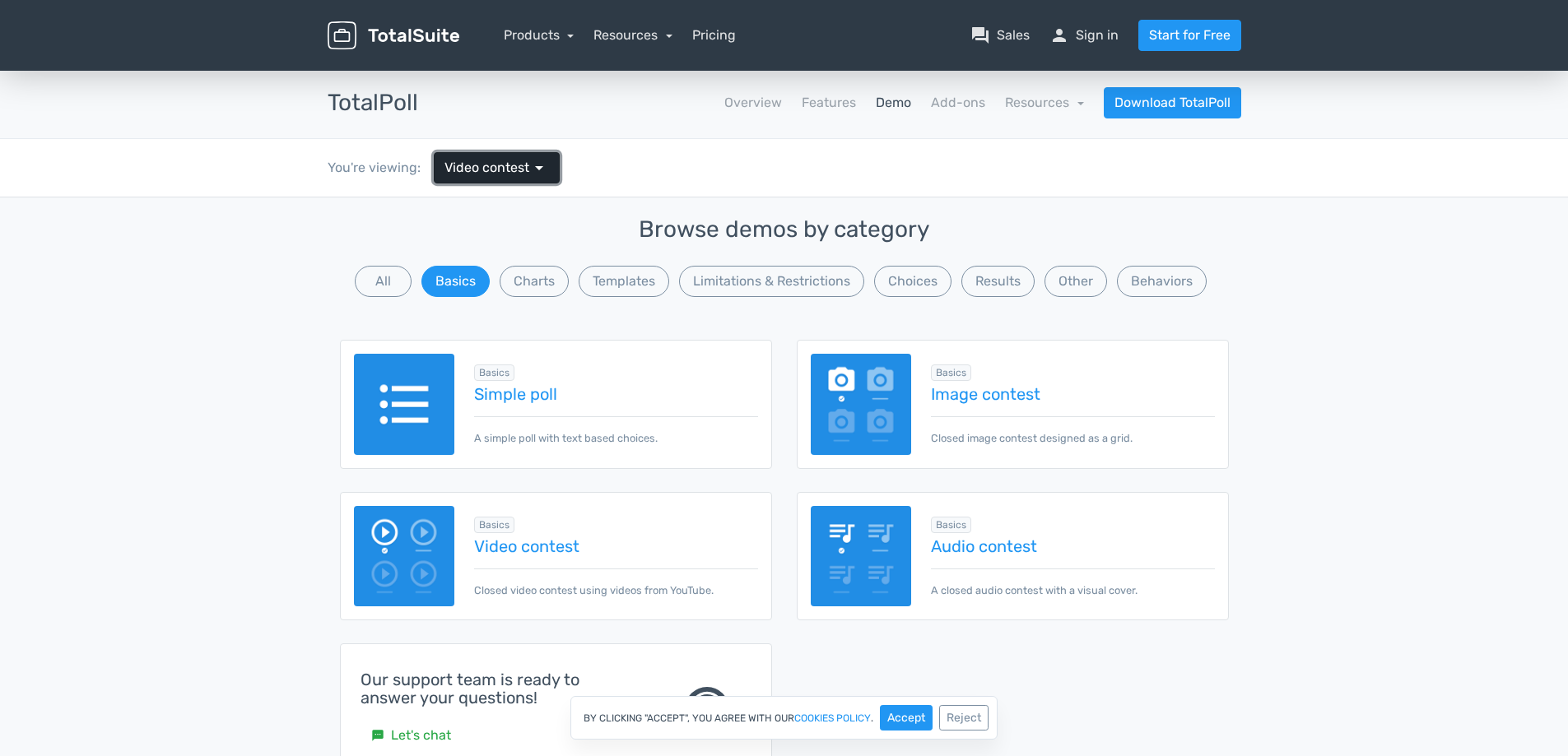
click at [539, 173] on span "arrow_drop_down" at bounding box center [539, 167] width 19 height 19
